Goal: Task Accomplishment & Management: Use online tool/utility

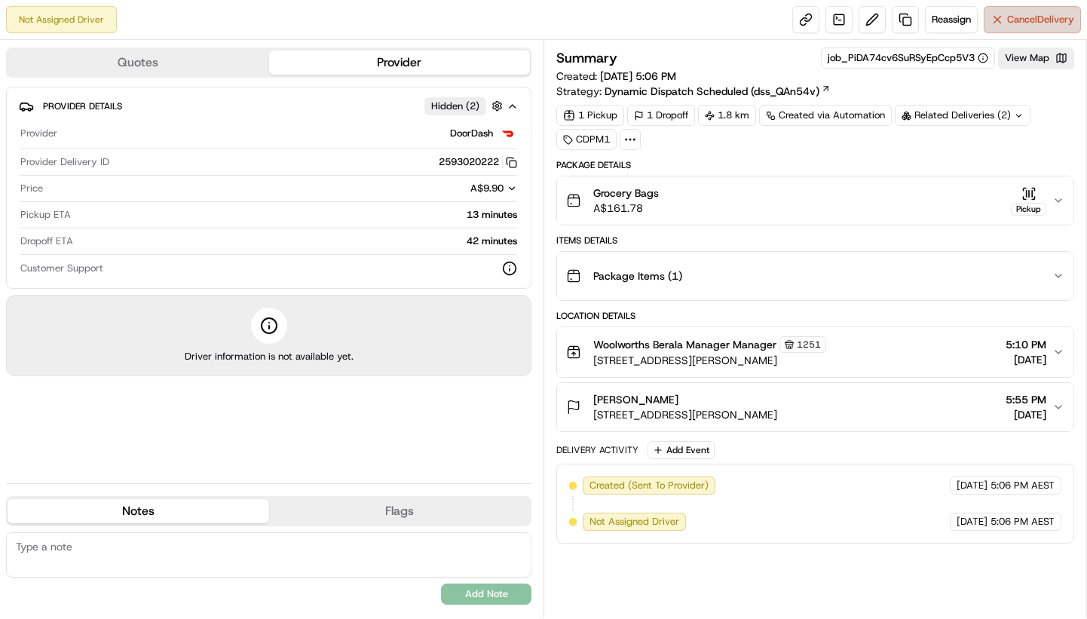
click at [1017, 17] on span "Cancel Delivery" at bounding box center [1040, 20] width 67 height 14
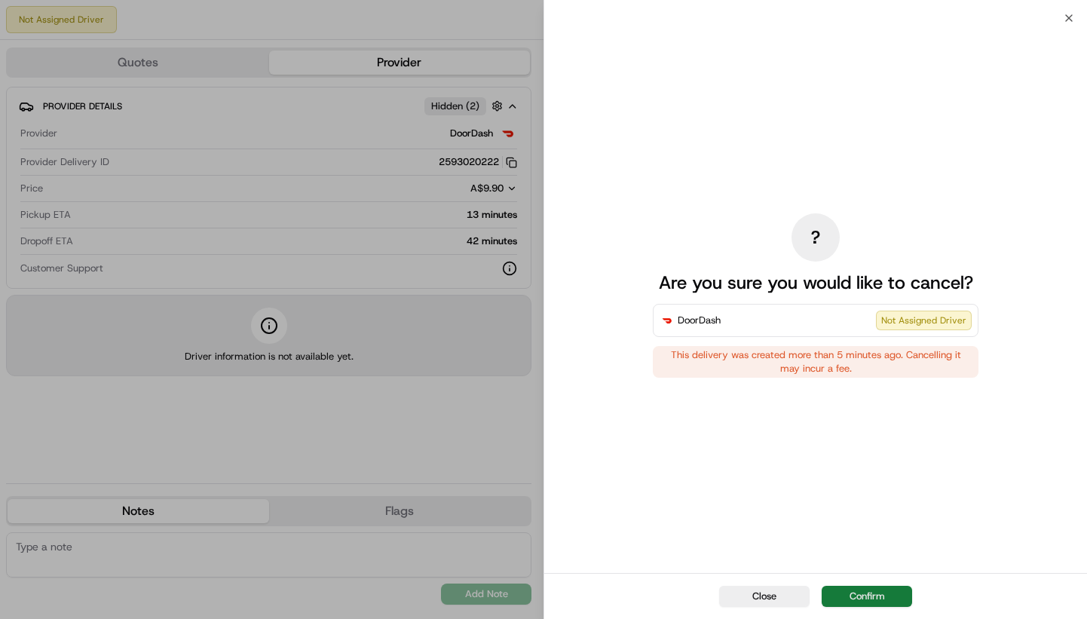
click at [873, 592] on button "Confirm" at bounding box center [867, 596] width 90 height 21
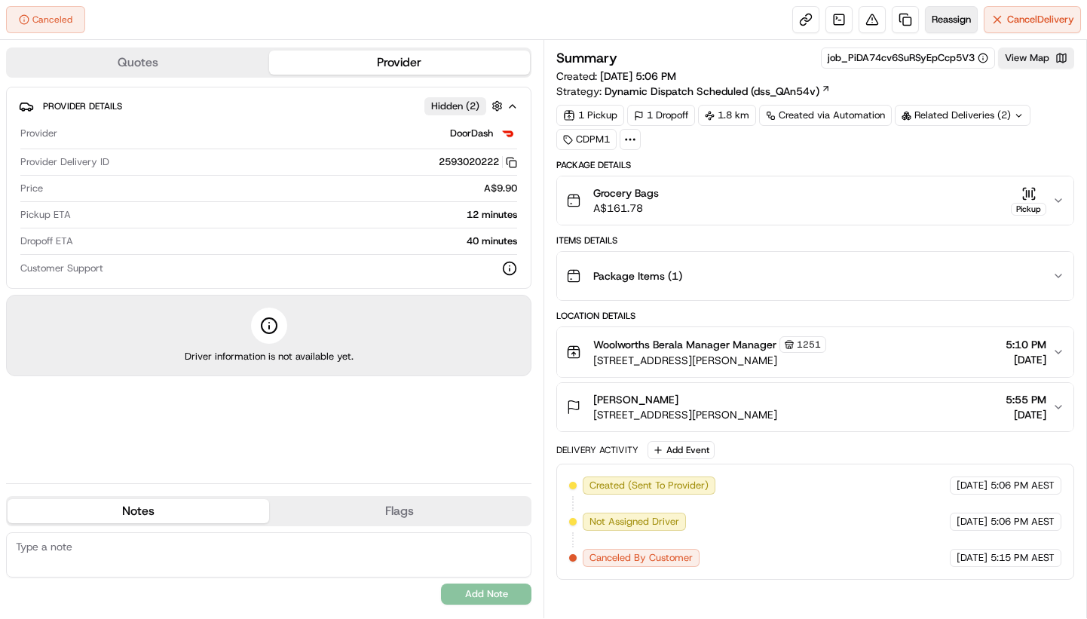
click at [942, 18] on span "Reassign" at bounding box center [951, 20] width 39 height 14
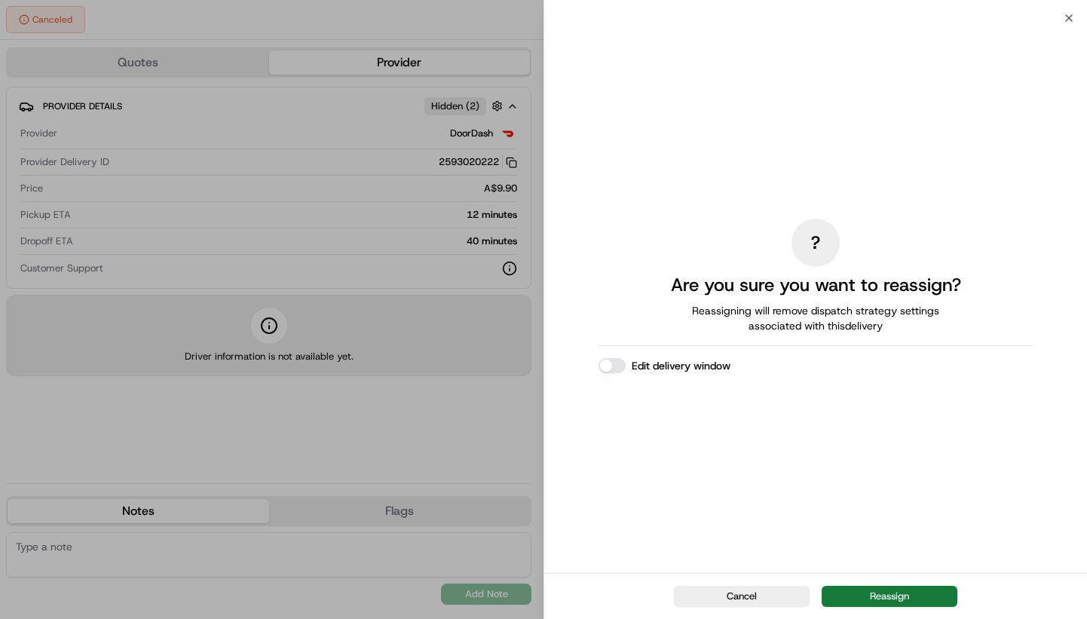
click at [905, 593] on button "Reassign" at bounding box center [890, 596] width 136 height 21
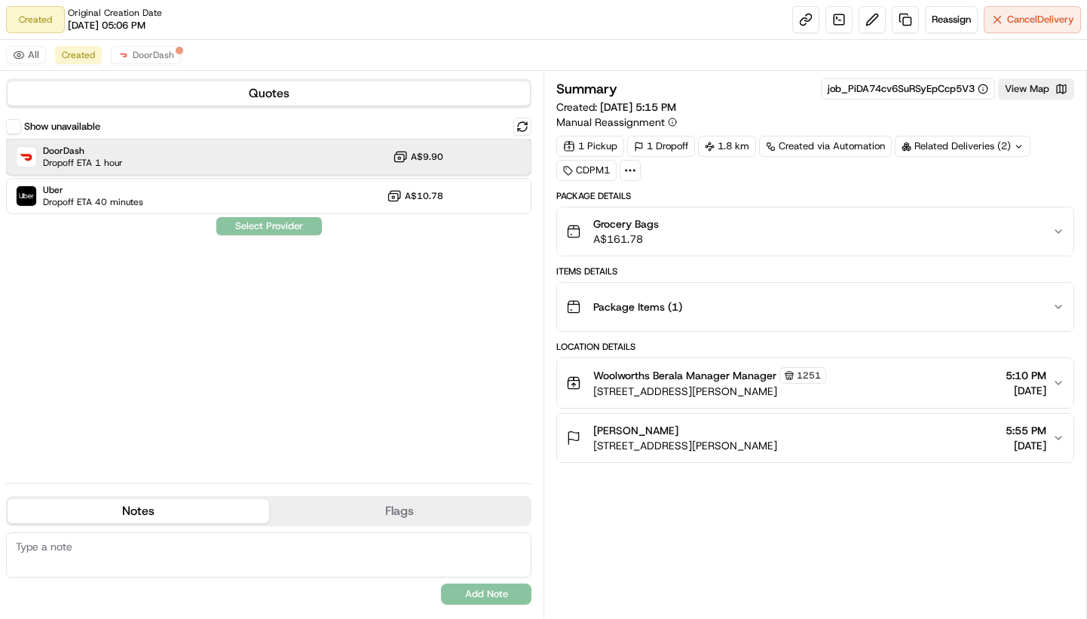
click at [153, 160] on div "DoorDash Dropoff ETA 1 hour A$9.90" at bounding box center [269, 157] width 526 height 36
click at [284, 223] on button "Assign Provider" at bounding box center [269, 226] width 107 height 18
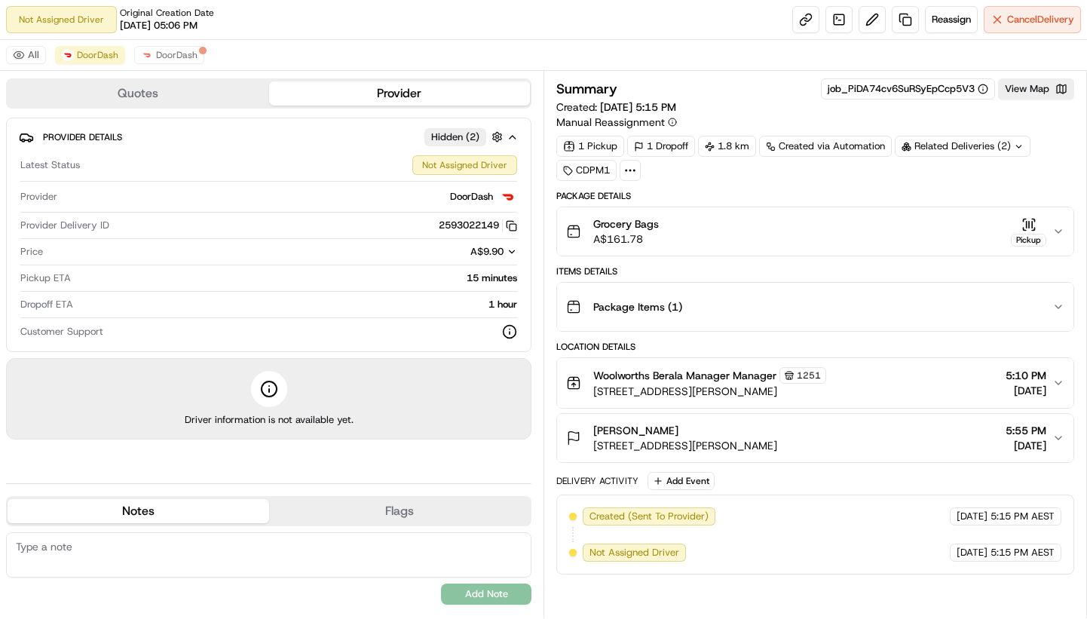
click at [355, 92] on button "Provider" at bounding box center [400, 93] width 262 height 24
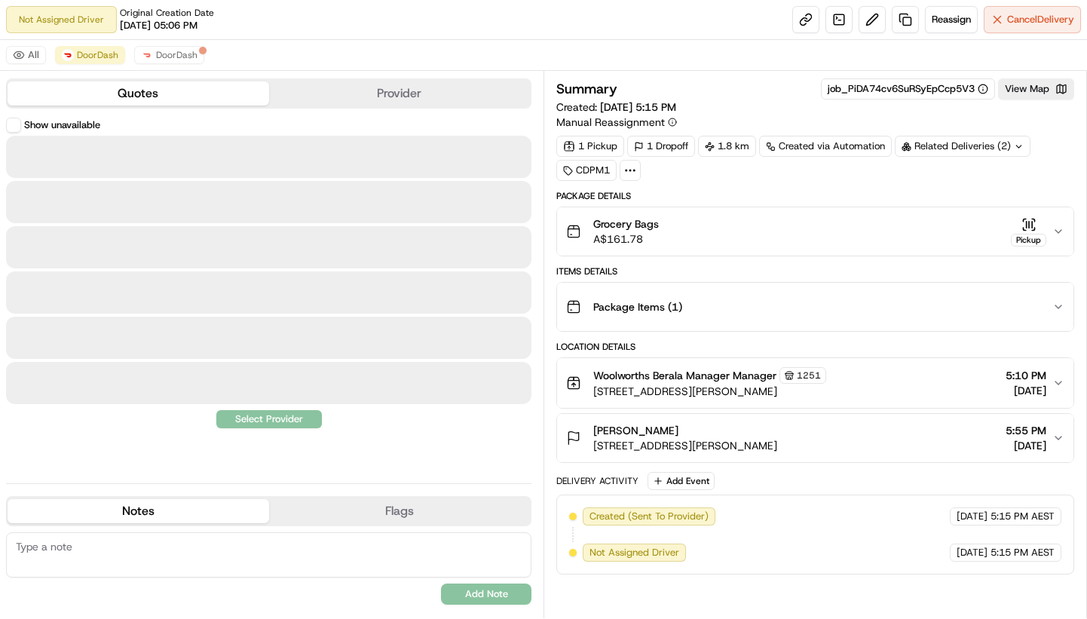
click at [133, 91] on button "Quotes" at bounding box center [139, 93] width 262 height 24
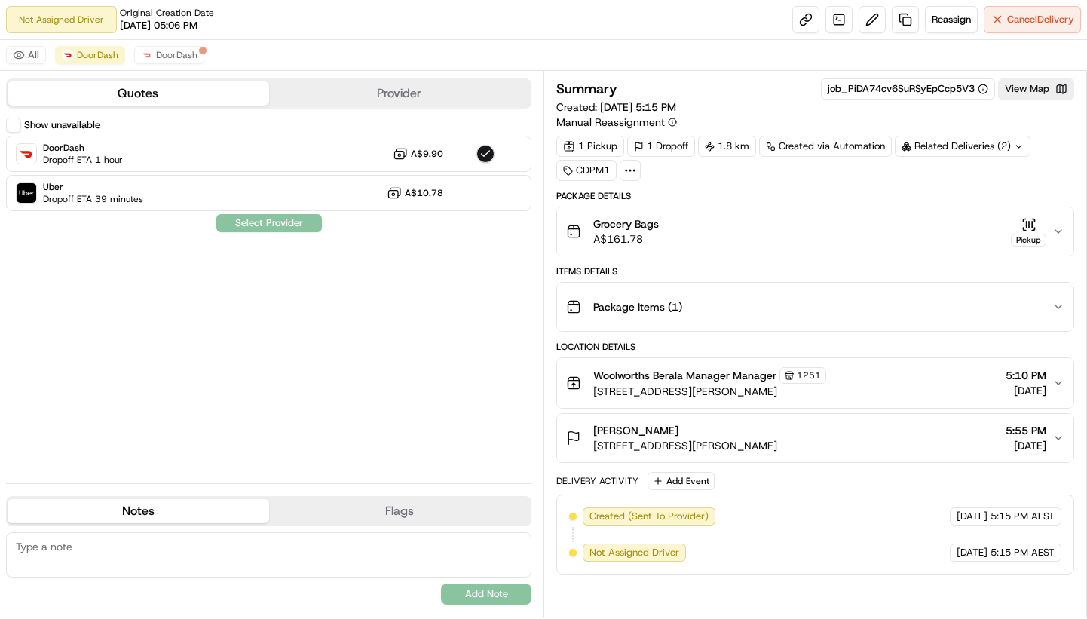
click at [410, 90] on button "Provider" at bounding box center [400, 93] width 262 height 24
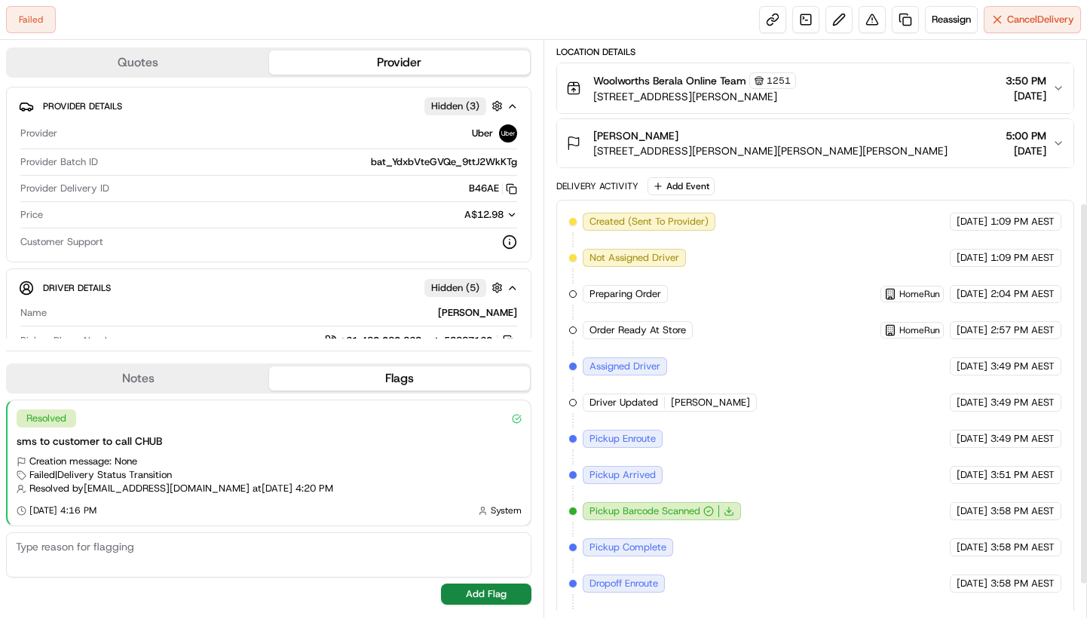
scroll to position [295, 0]
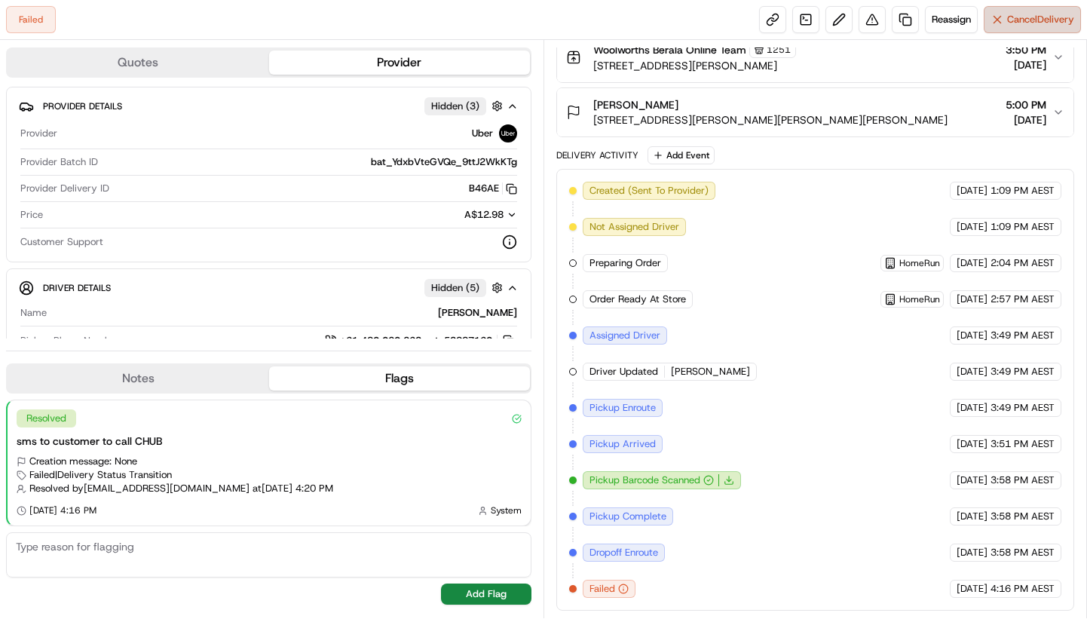
click at [1012, 21] on span "Cancel Delivery" at bounding box center [1040, 20] width 67 height 14
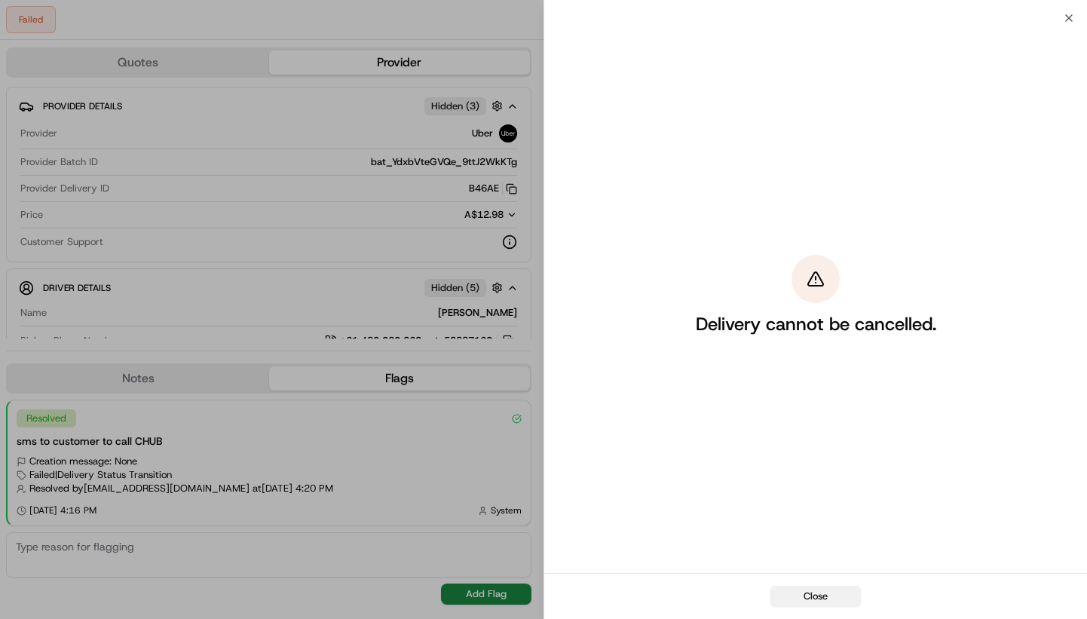
click at [812, 591] on button "Close" at bounding box center [816, 596] width 90 height 21
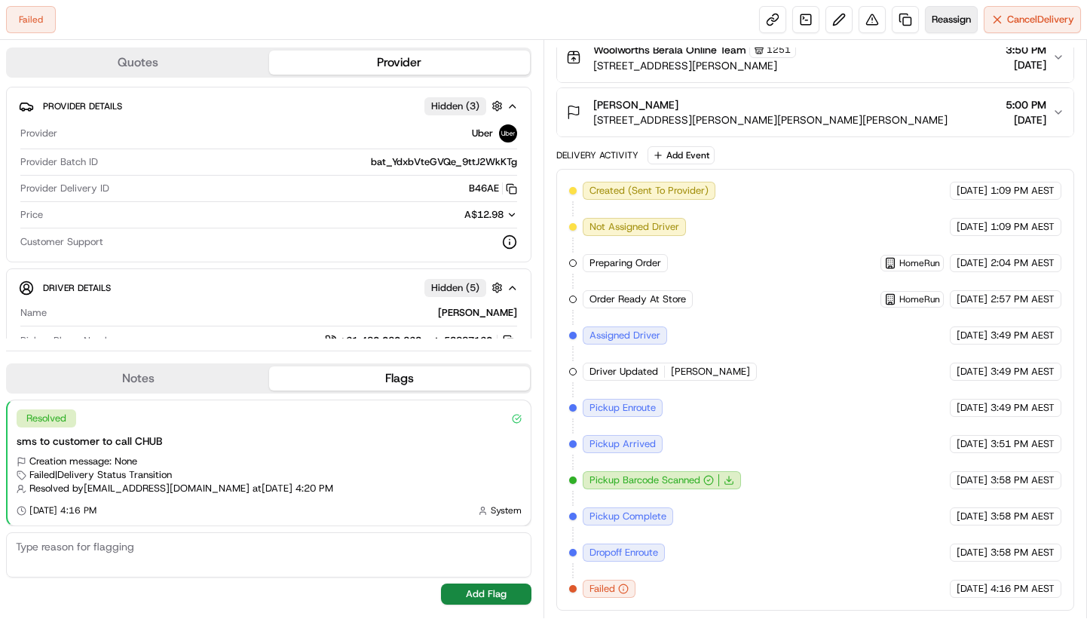
click at [948, 20] on span "Reassign" at bounding box center [951, 20] width 39 height 14
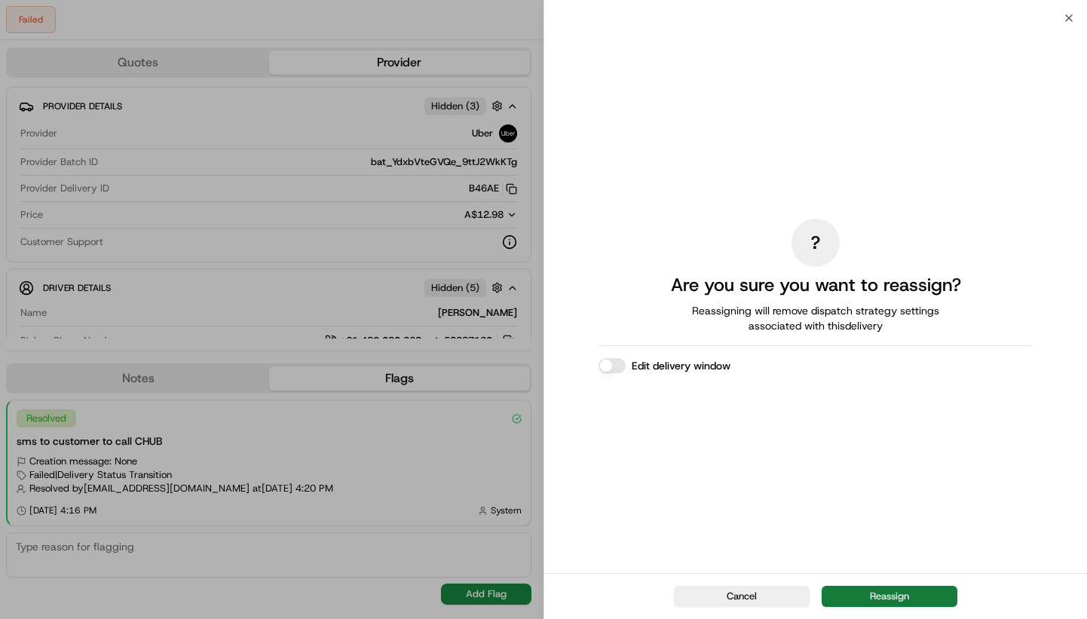
click at [879, 592] on button "Reassign" at bounding box center [890, 596] width 136 height 21
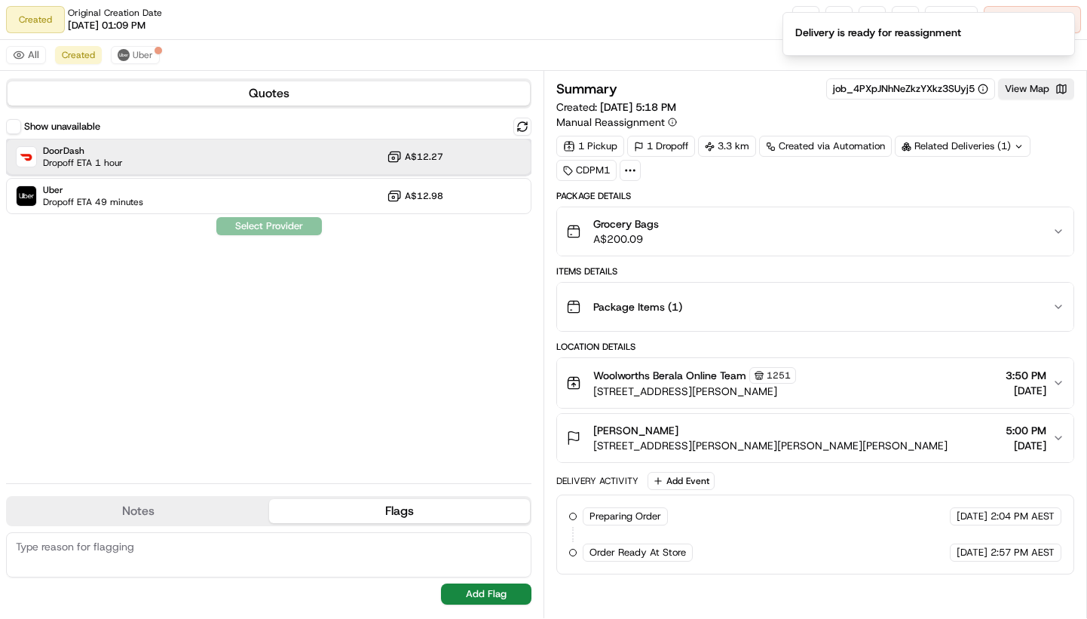
click at [298, 151] on div "DoorDash Dropoff ETA 1 hour A$12.27" at bounding box center [269, 157] width 526 height 36
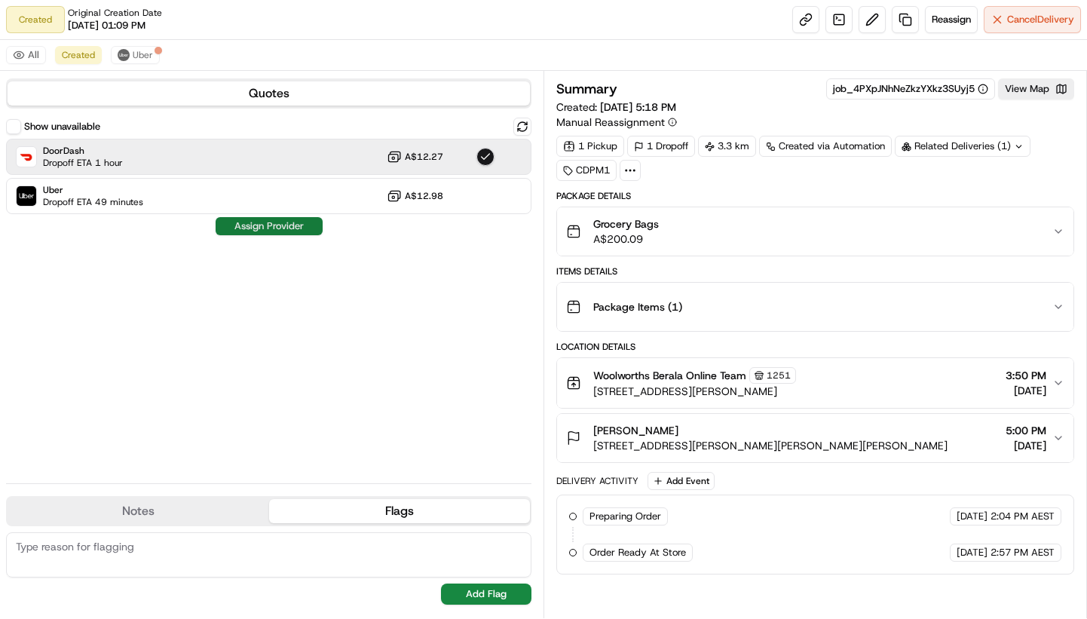
click at [268, 228] on button "Assign Provider" at bounding box center [269, 226] width 107 height 18
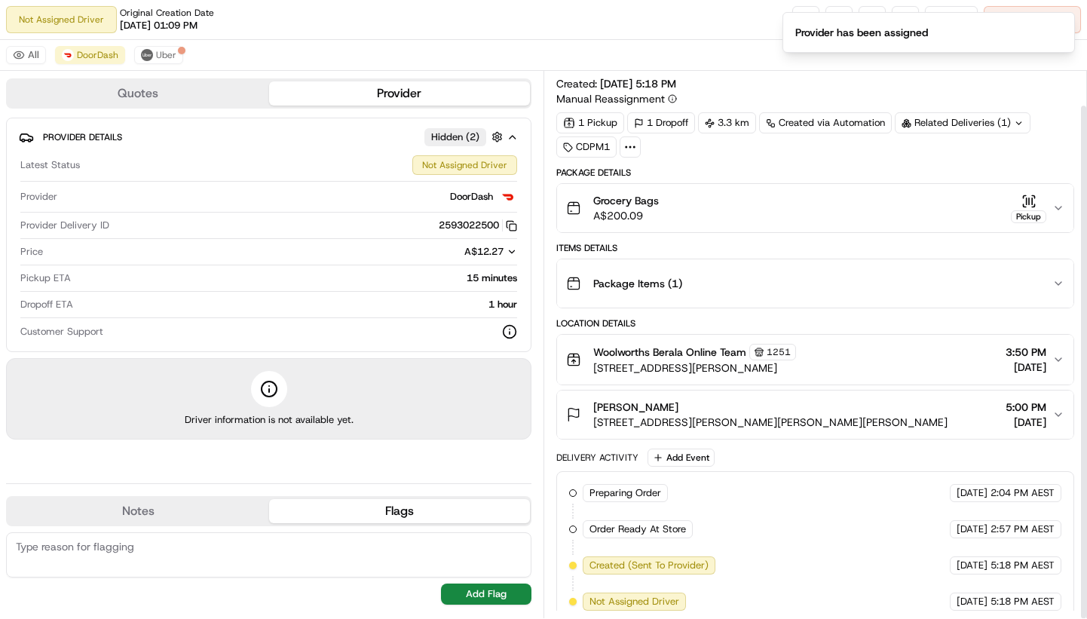
scroll to position [36, 0]
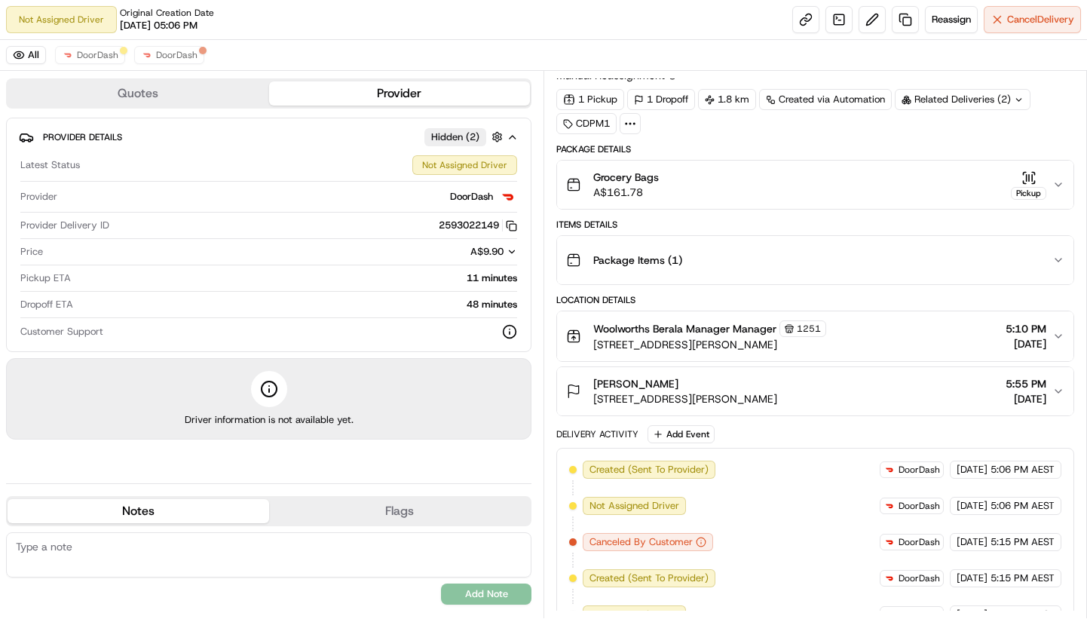
scroll to position [72, 0]
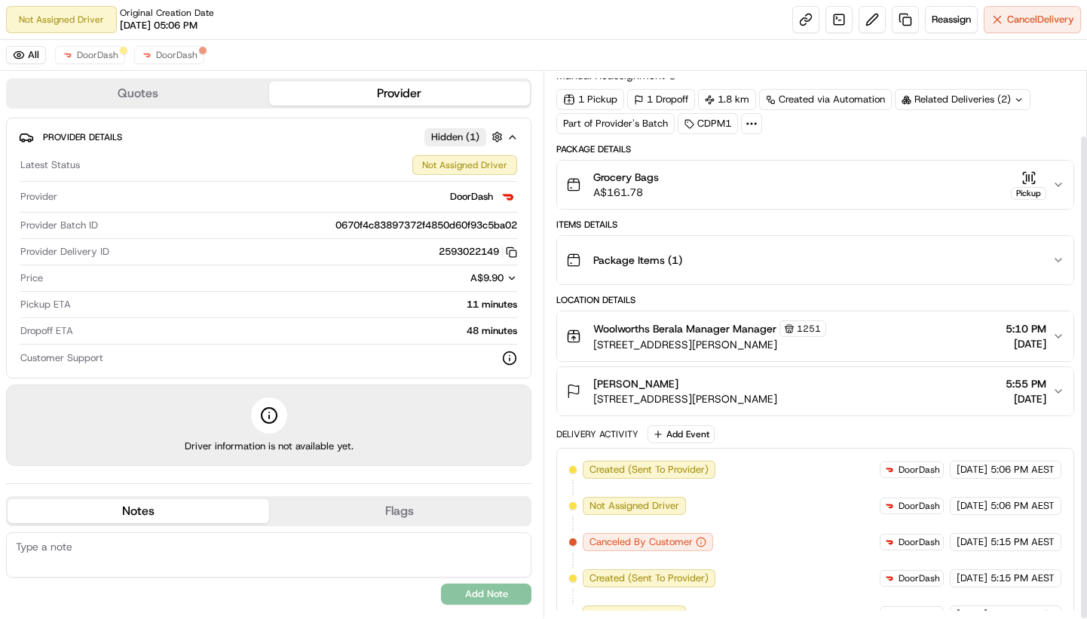
scroll to position [72, 0]
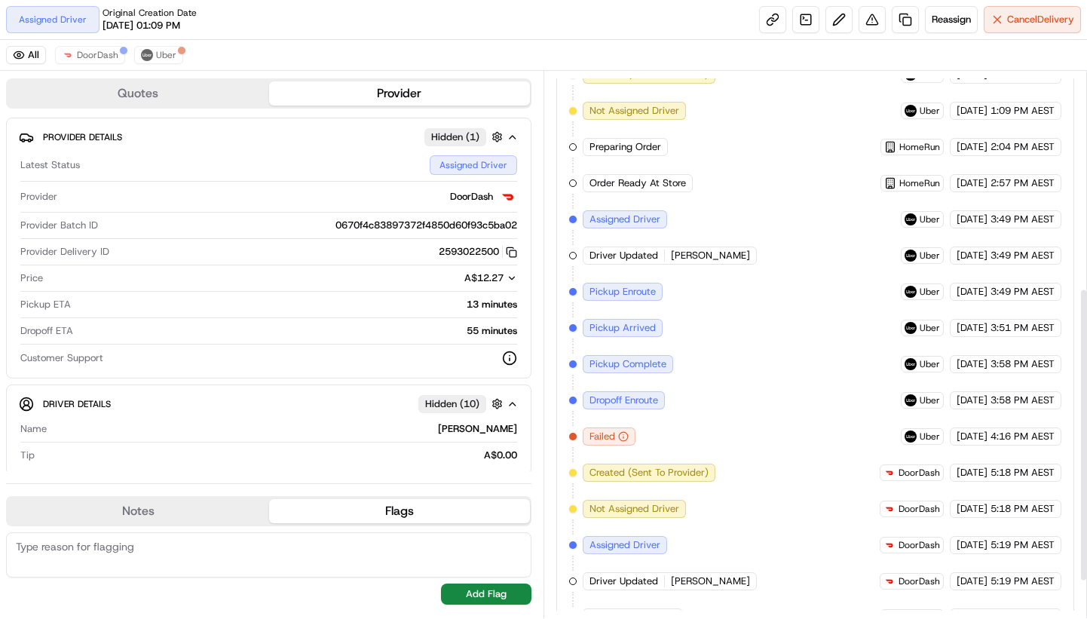
scroll to position [470, 0]
